Goal: Use online tool/utility

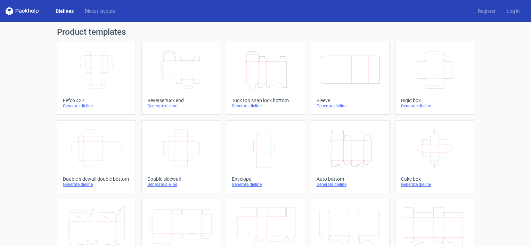
click at [268, 63] on icon "Height Depth Width" at bounding box center [265, 69] width 61 height 39
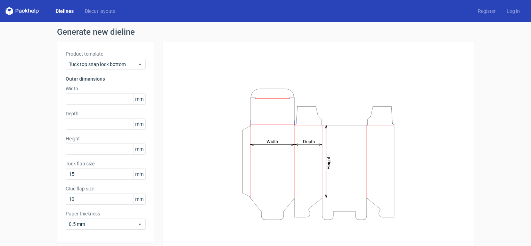
scroll to position [26, 0]
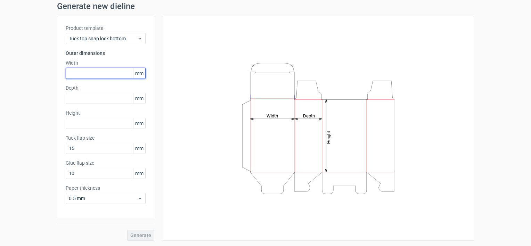
click at [101, 72] on input "text" at bounding box center [106, 73] width 80 height 11
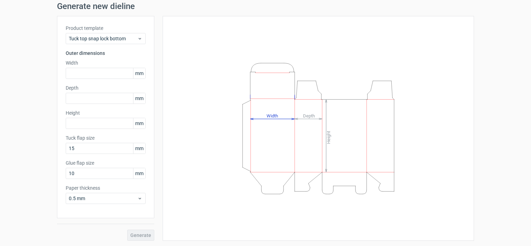
click at [133, 71] on span "mm" at bounding box center [139, 73] width 12 height 10
click at [91, 74] on input "text" at bounding box center [106, 73] width 80 height 11
type input "85"
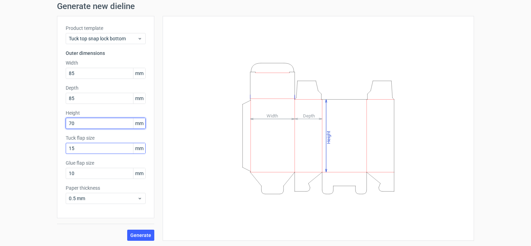
type input "70"
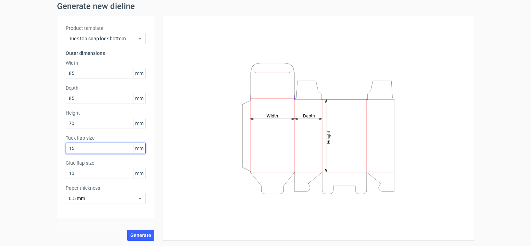
drag, startPoint x: 83, startPoint y: 146, endPoint x: 31, endPoint y: 139, distance: 53.3
click at [31, 139] on div "Generate new dieline Product template Tuck top snap lock bottom Outer dimension…" at bounding box center [265, 122] width 531 height 250
type input "13"
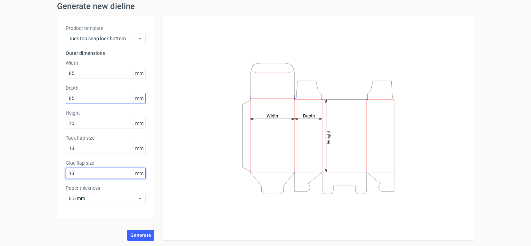
type input "13"
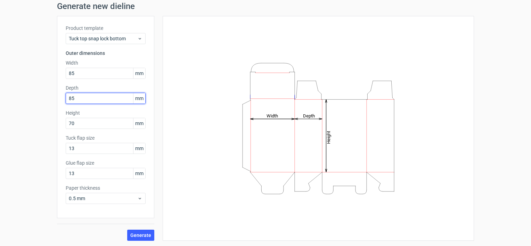
click at [118, 97] on input "85" at bounding box center [106, 98] width 80 height 11
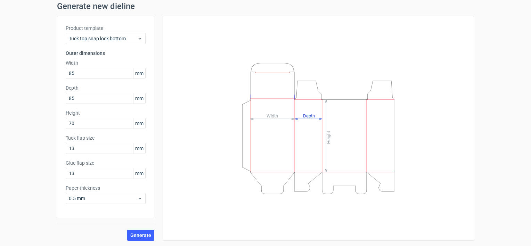
click at [120, 85] on label "Depth" at bounding box center [106, 87] width 80 height 7
click at [136, 235] on span "Generate" at bounding box center [140, 235] width 21 height 5
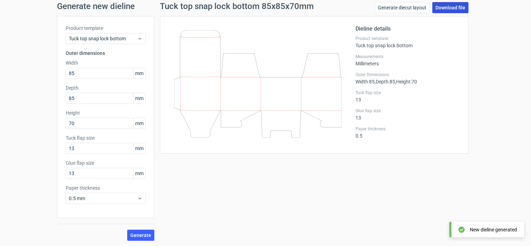
click at [435, 10] on link "Download file" at bounding box center [450, 7] width 36 height 11
click at [331, 156] on div "Tuck top snap lock bottom 85x85x70mm Generate diecut layout Download file Dieli…" at bounding box center [314, 121] width 320 height 239
drag, startPoint x: 397, startPoint y: 81, endPoint x: 368, endPoint y: 81, distance: 29.2
click at [368, 81] on div "Outer Dimensions Width : 85 , Depth : 85 , Height : 70" at bounding box center [407, 78] width 104 height 13
drag, startPoint x: 368, startPoint y: 81, endPoint x: 424, endPoint y: 153, distance: 91.6
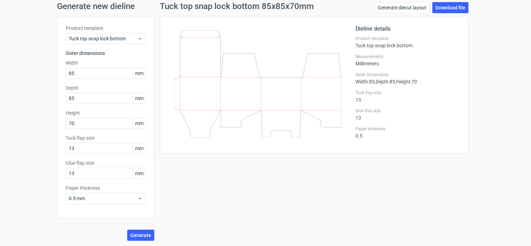
click at [424, 153] on div "Dieline details Product template Tuck top snap lock bottom Measurements Millime…" at bounding box center [314, 85] width 309 height 138
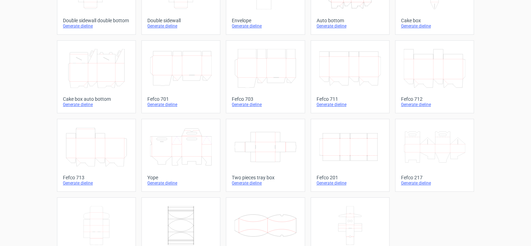
scroll to position [158, 0]
click at [279, 160] on icon at bounding box center [265, 147] width 61 height 39
